Goal: Task Accomplishment & Management: Manage account settings

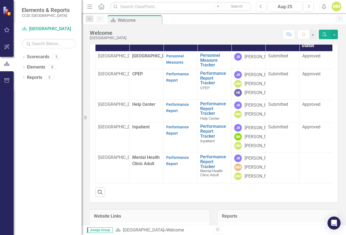
scroll to position [54, 0]
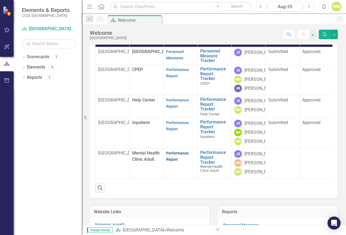
click at [174, 162] on link "Performance Report" at bounding box center [177, 156] width 23 height 11
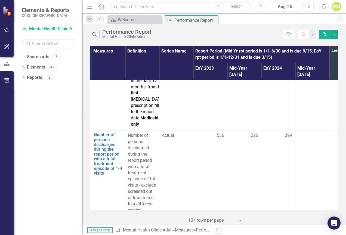
scroll to position [2805, 33]
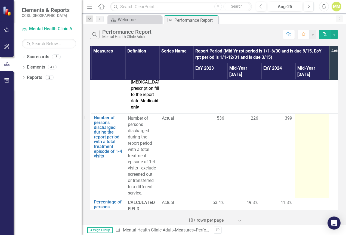
click at [304, 115] on div at bounding box center [312, 118] width 28 height 7
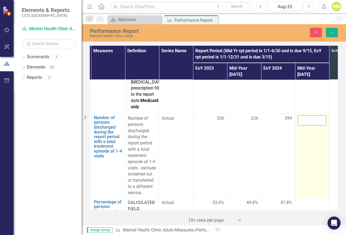
click at [305, 115] on input "number" at bounding box center [312, 120] width 28 height 10
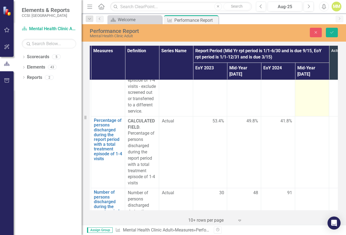
scroll to position [2914, 33]
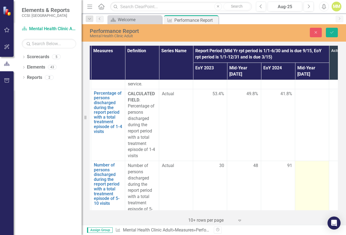
type input "244"
click at [312, 163] on div at bounding box center [312, 166] width 28 height 7
click at [310, 163] on input "number" at bounding box center [312, 168] width 28 height 10
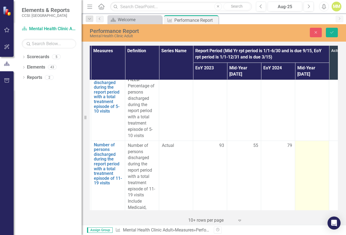
scroll to position [3131, 33]
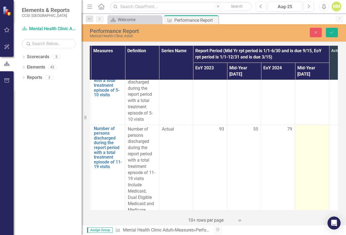
type input "65"
click at [301, 124] on td at bounding box center [312, 178] width 34 height 109
click at [301, 126] on input "number" at bounding box center [312, 131] width 28 height 10
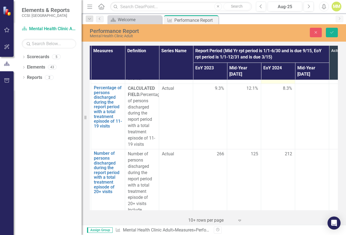
scroll to position [3295, 33]
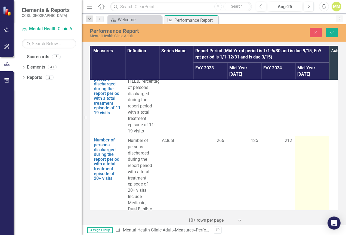
type input "49"
click at [308, 138] on div at bounding box center [312, 141] width 28 height 7
click at [309, 138] on input "number" at bounding box center [312, 143] width 28 height 10
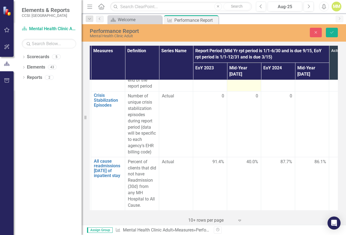
scroll to position [3565, 33]
type input "133"
click at [333, 33] on icon "Save" at bounding box center [332, 32] width 5 height 4
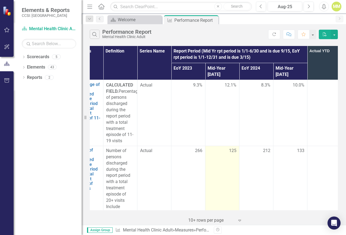
scroll to position [3295, 55]
